Goal: Task Accomplishment & Management: Use online tool/utility

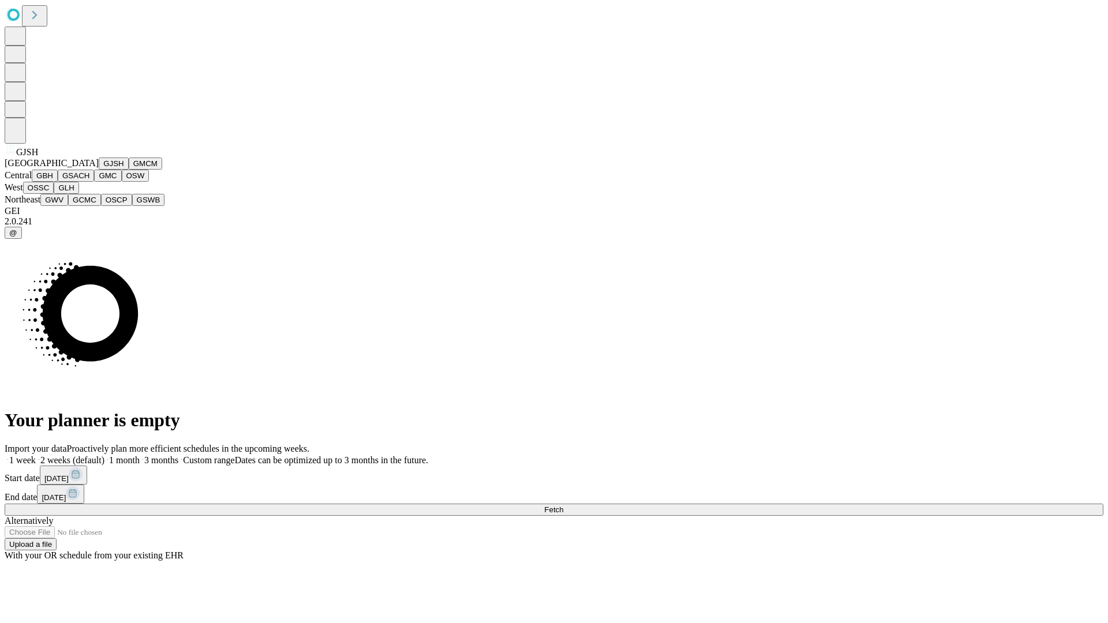
click at [99, 170] on button "GJSH" at bounding box center [114, 164] width 30 height 12
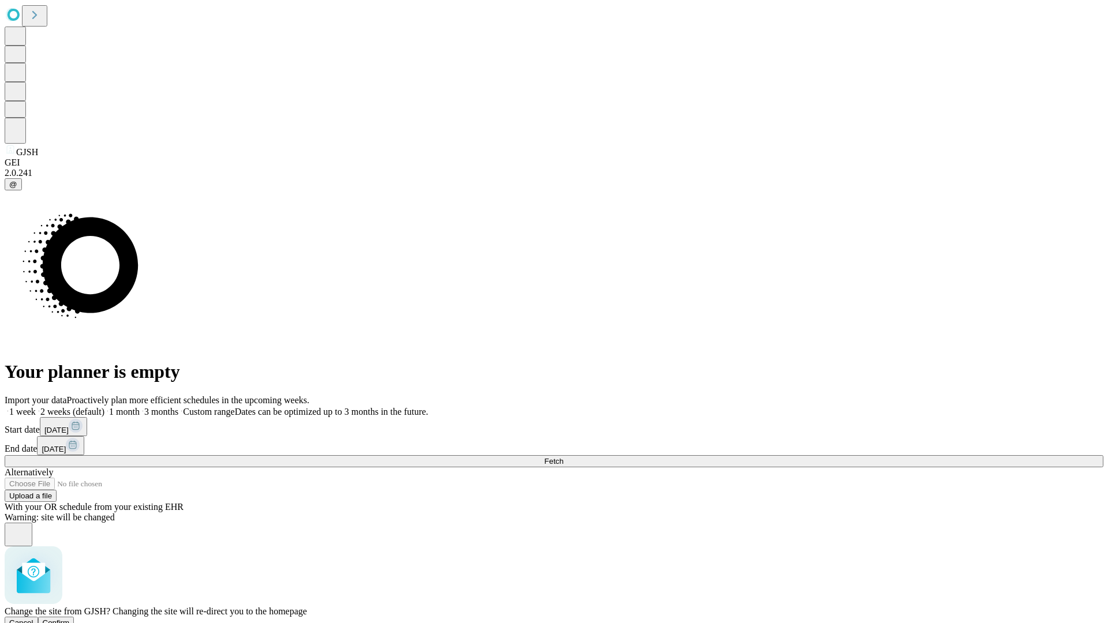
click at [70, 619] on span "Confirm" at bounding box center [56, 623] width 27 height 9
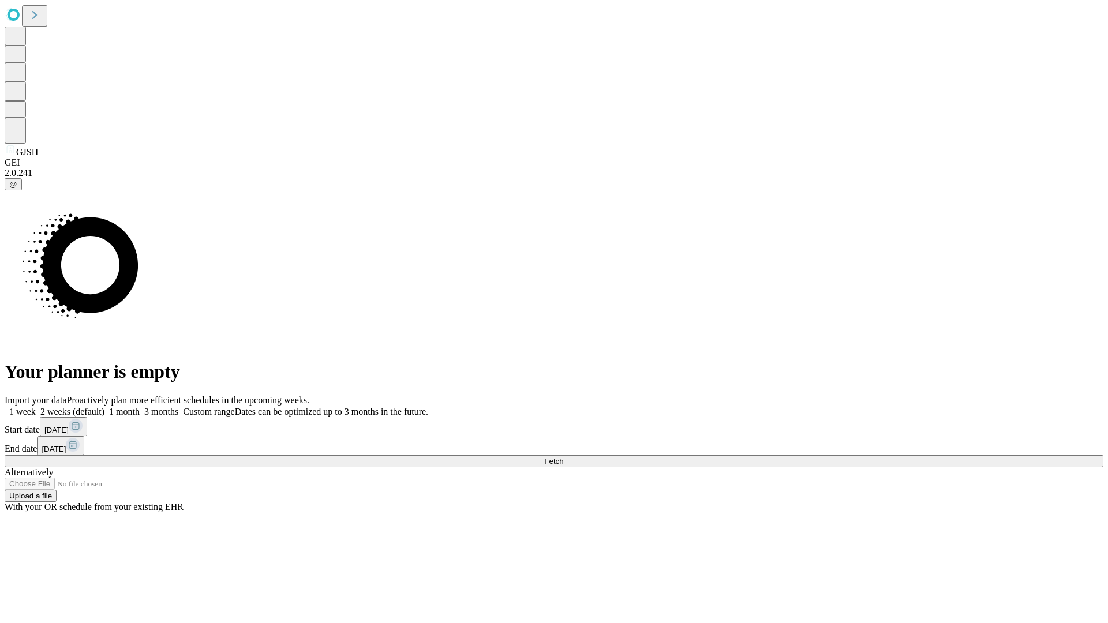
click at [140, 407] on label "1 month" at bounding box center [121, 412] width 35 height 10
click at [563, 457] on span "Fetch" at bounding box center [553, 461] width 19 height 9
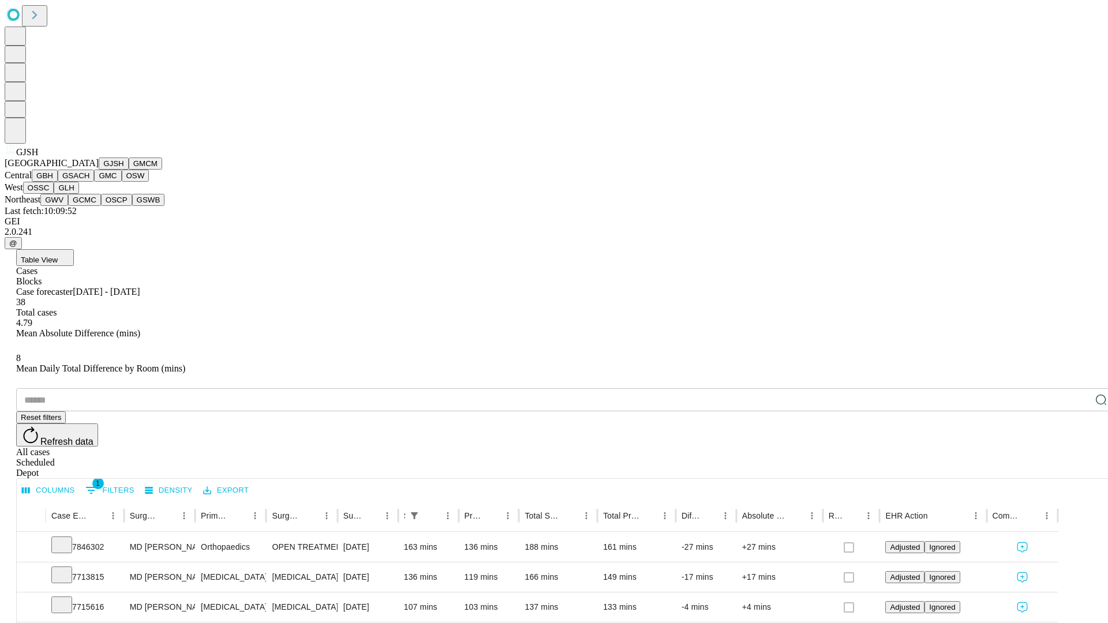
click at [129, 170] on button "GMCM" at bounding box center [145, 164] width 33 height 12
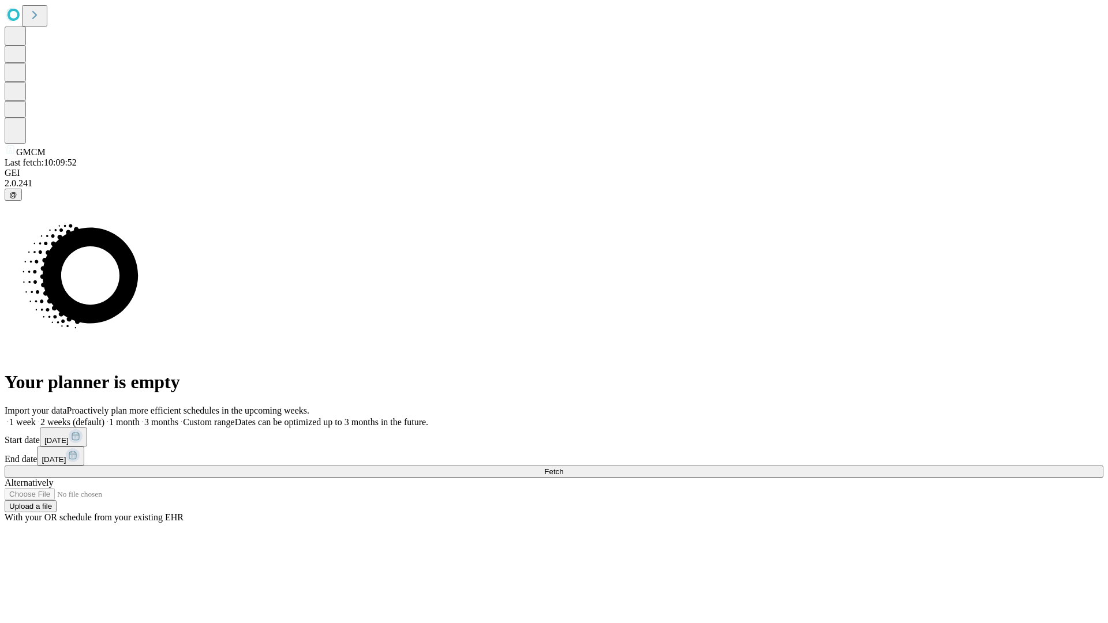
click at [140, 417] on label "1 month" at bounding box center [121, 422] width 35 height 10
click at [563, 468] on span "Fetch" at bounding box center [553, 472] width 19 height 9
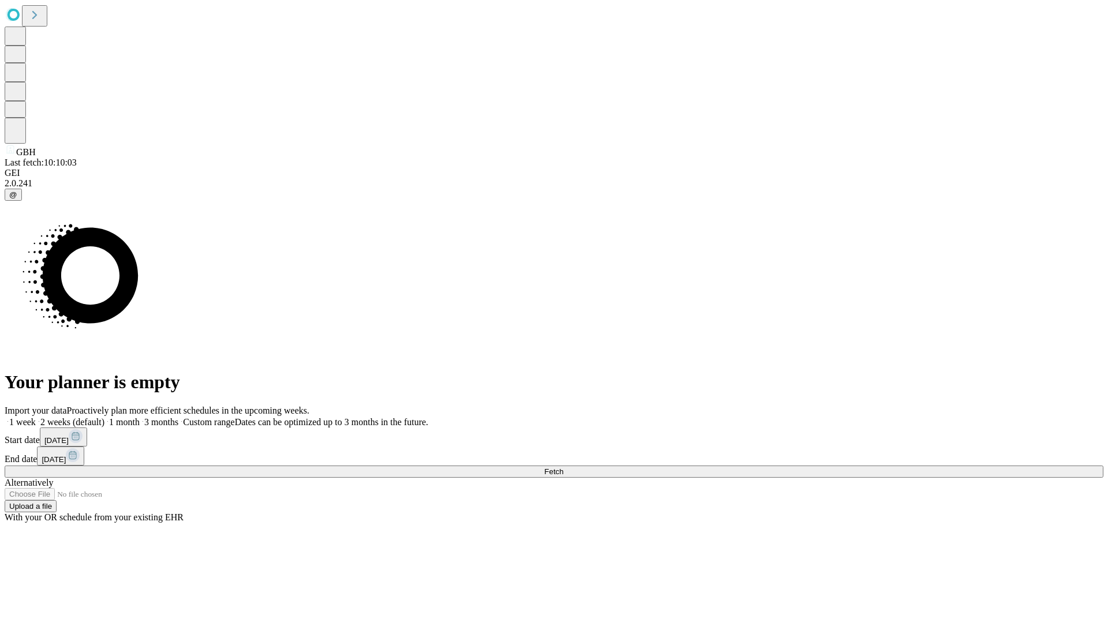
click at [140, 417] on label "1 month" at bounding box center [121, 422] width 35 height 10
click at [563, 468] on span "Fetch" at bounding box center [553, 472] width 19 height 9
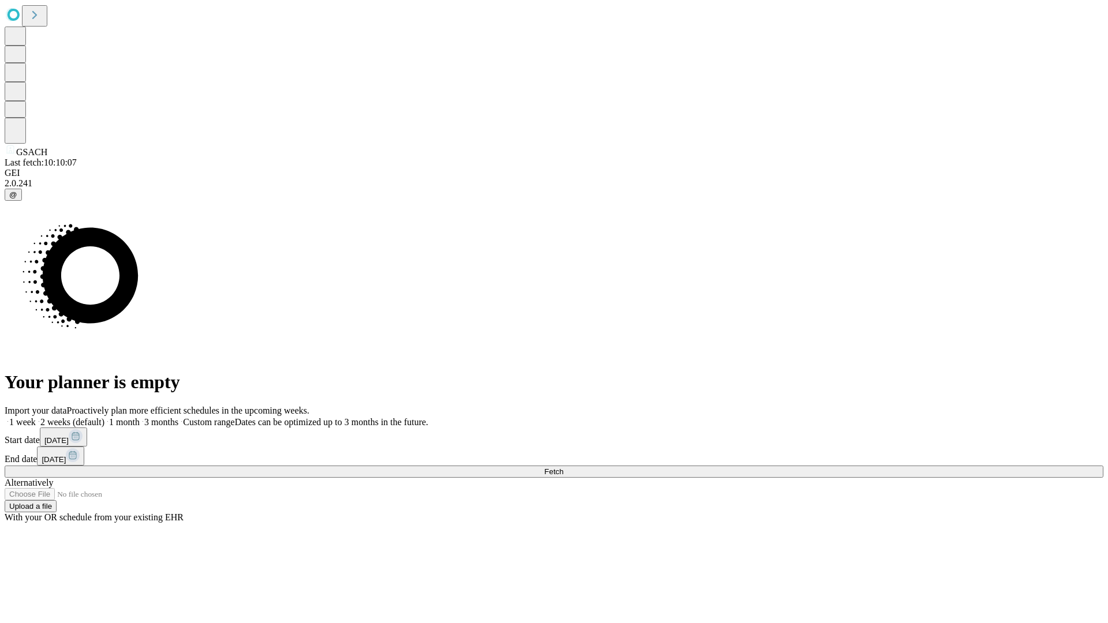
click at [140, 417] on label "1 month" at bounding box center [121, 422] width 35 height 10
click at [563, 468] on span "Fetch" at bounding box center [553, 472] width 19 height 9
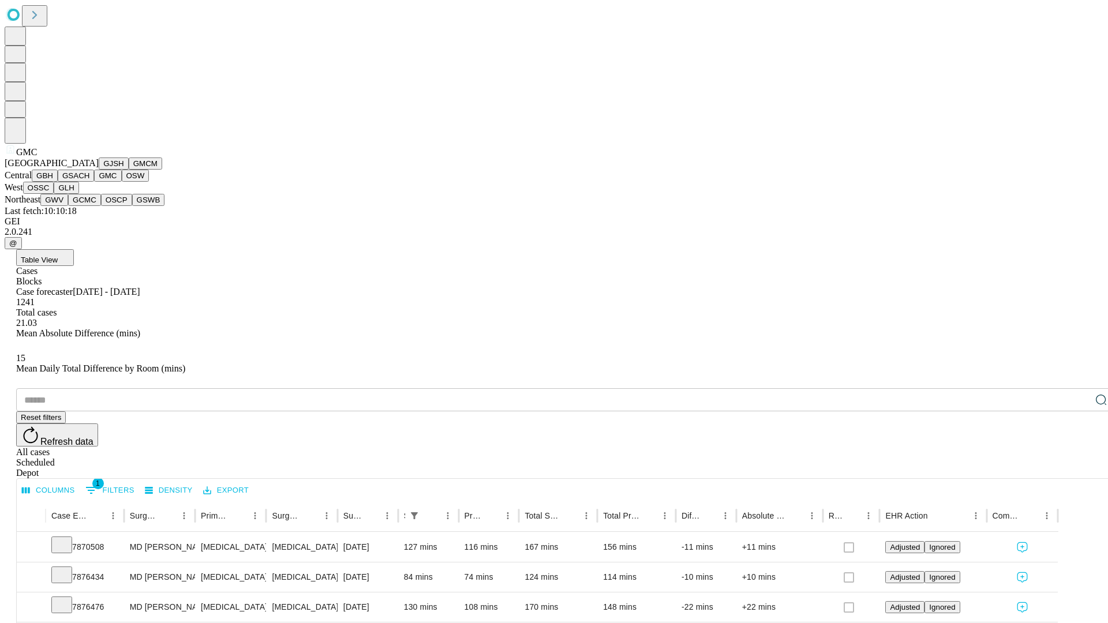
click at [122, 182] on button "OSW" at bounding box center [136, 176] width 28 height 12
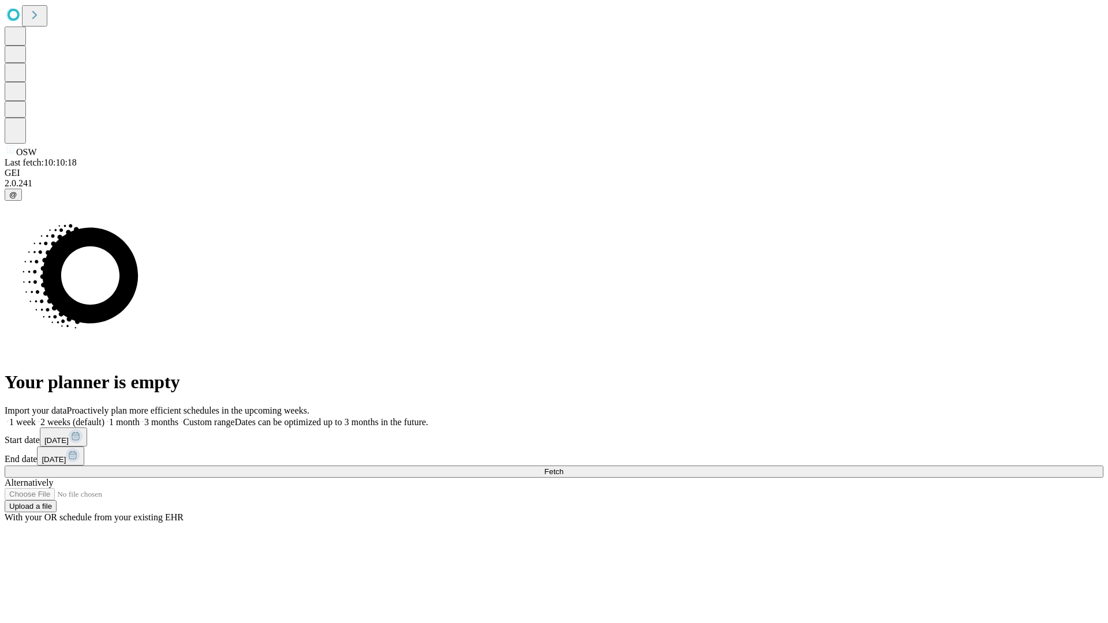
click at [140, 417] on label "1 month" at bounding box center [121, 422] width 35 height 10
click at [563, 468] on span "Fetch" at bounding box center [553, 472] width 19 height 9
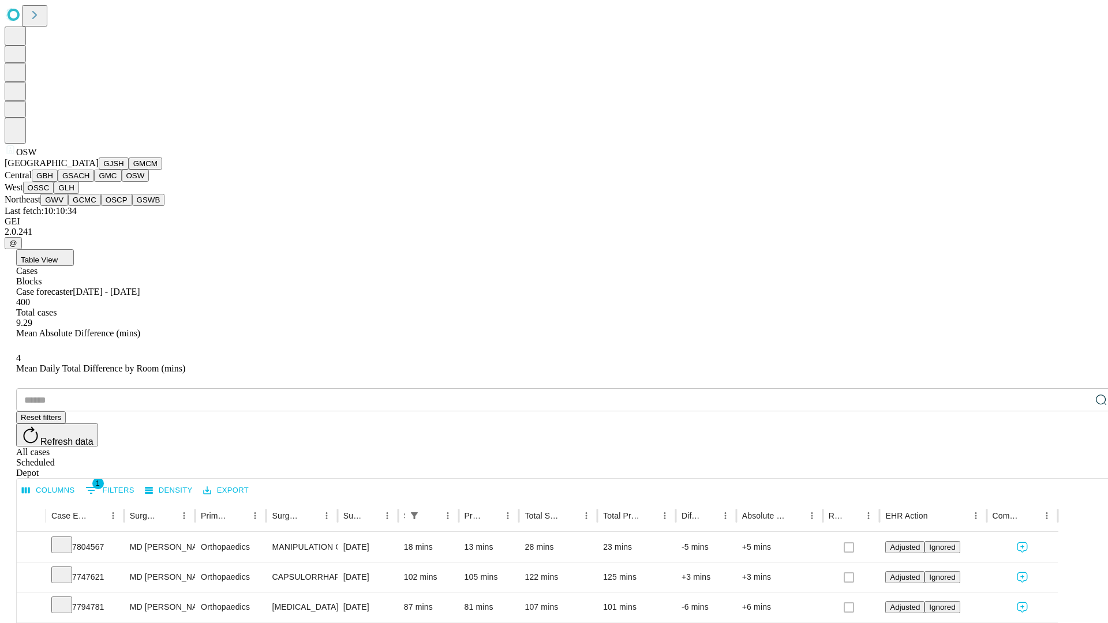
click at [54, 194] on button "OSSC" at bounding box center [38, 188] width 31 height 12
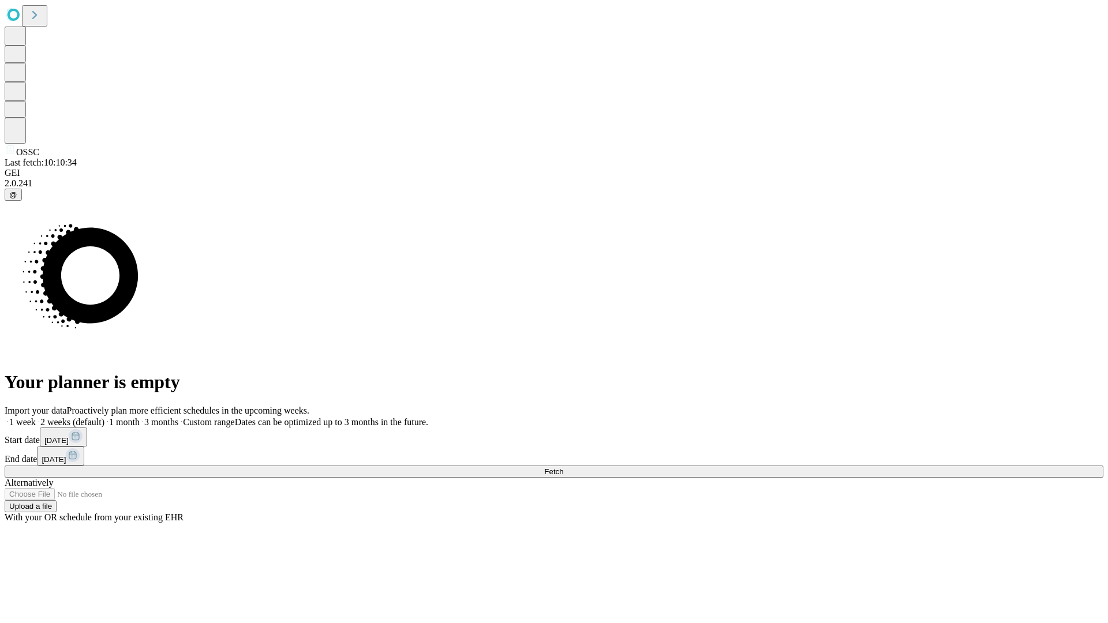
click at [140, 417] on label "1 month" at bounding box center [121, 422] width 35 height 10
click at [563, 468] on span "Fetch" at bounding box center [553, 472] width 19 height 9
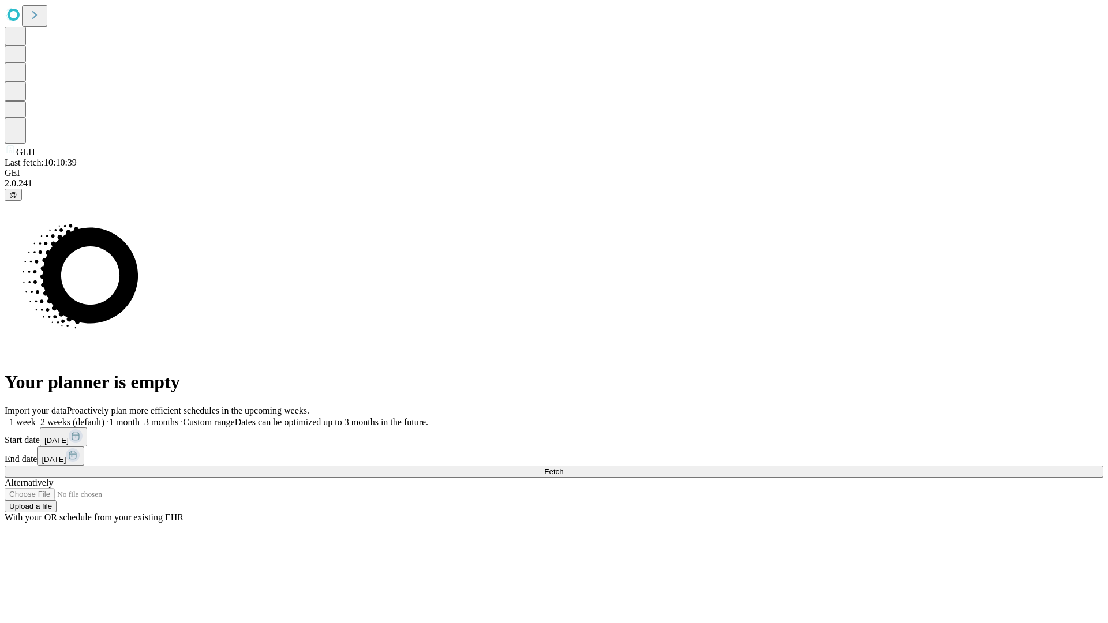
click at [140, 417] on label "1 month" at bounding box center [121, 422] width 35 height 10
click at [563, 468] on span "Fetch" at bounding box center [553, 472] width 19 height 9
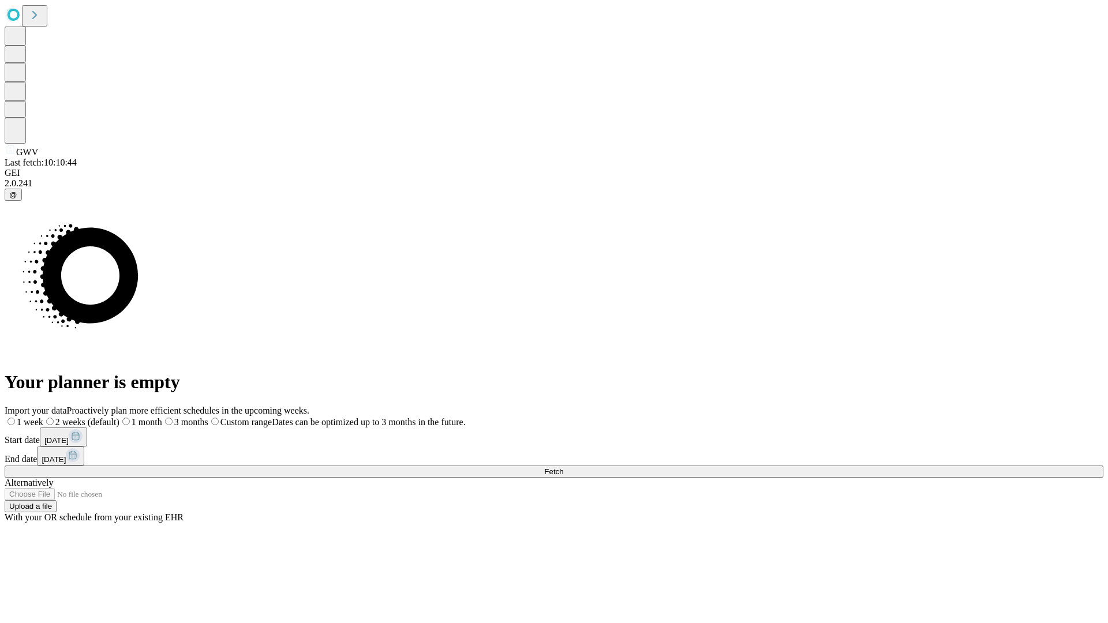
click at [162, 417] on label "1 month" at bounding box center [140, 422] width 43 height 10
click at [563, 468] on span "Fetch" at bounding box center [553, 472] width 19 height 9
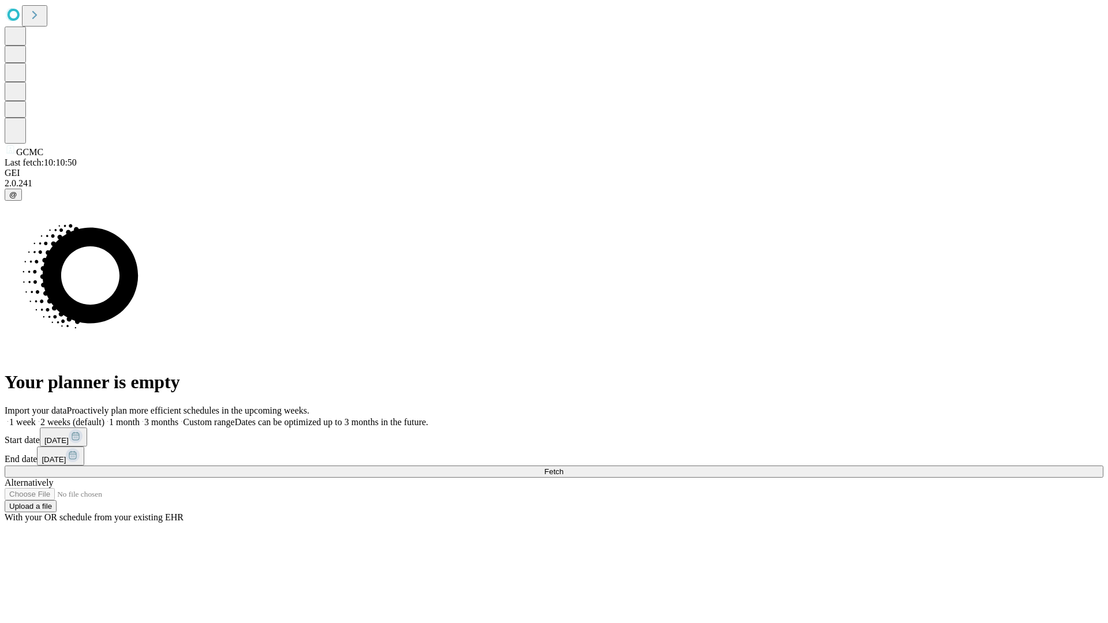
click at [140, 417] on label "1 month" at bounding box center [121, 422] width 35 height 10
click at [563, 468] on span "Fetch" at bounding box center [553, 472] width 19 height 9
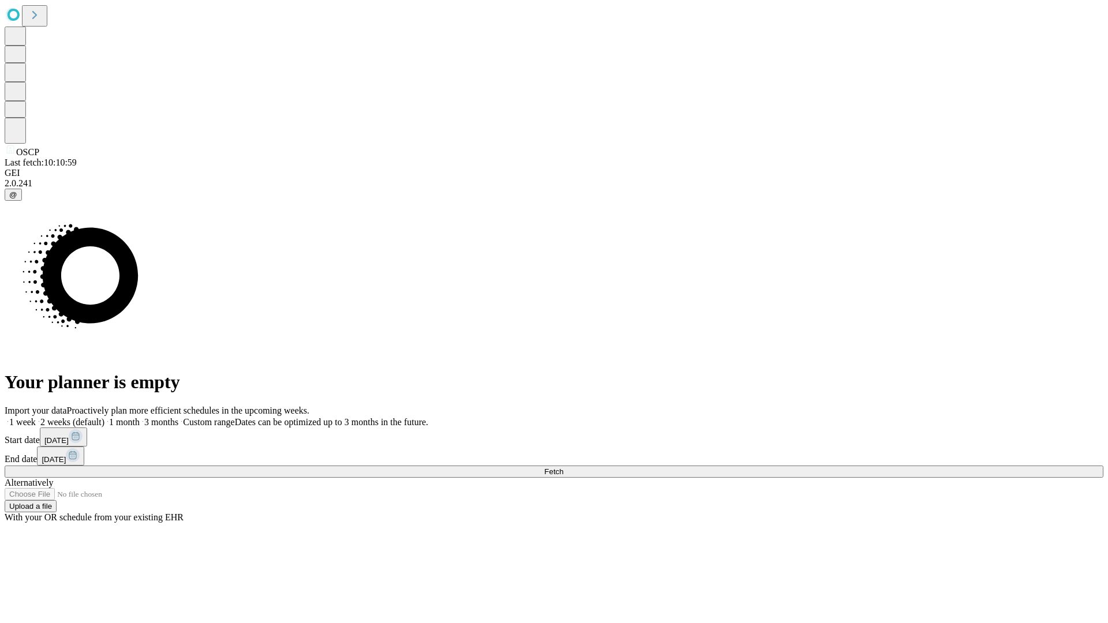
click at [140, 417] on label "1 month" at bounding box center [121, 422] width 35 height 10
click at [563, 468] on span "Fetch" at bounding box center [553, 472] width 19 height 9
